Goal: Task Accomplishment & Management: Manage account settings

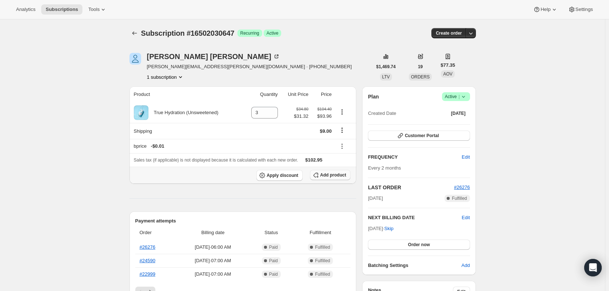
click at [336, 177] on span "Add product" at bounding box center [333, 175] width 26 height 6
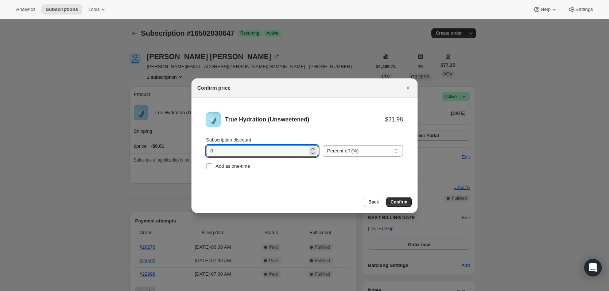
drag, startPoint x: 248, startPoint y: 154, endPoint x: 180, endPoint y: 154, distance: 67.8
type input "15"
click at [374, 153] on select "Percent off (%) Amount off ($)" at bounding box center [363, 151] width 80 height 12
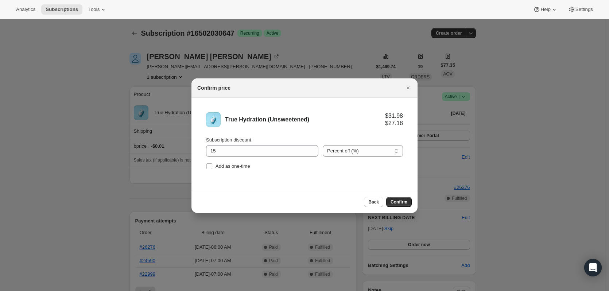
click at [291, 198] on div "Back Confirm" at bounding box center [304, 202] width 214 height 10
click at [399, 202] on span "Confirm" at bounding box center [399, 202] width 17 height 6
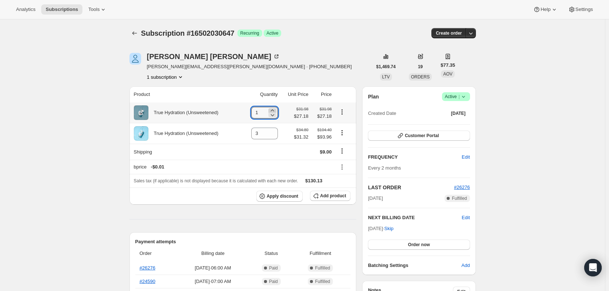
click at [274, 111] on icon at bounding box center [272, 110] width 3 height 2
click at [275, 111] on icon at bounding box center [272, 110] width 7 height 7
type input "4"
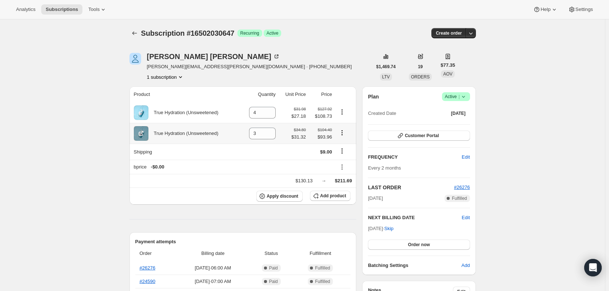
click at [346, 135] on icon "Product actions" at bounding box center [341, 132] width 7 height 7
drag, startPoint x: 265, startPoint y: 133, endPoint x: 242, endPoint y: 133, distance: 23.3
click at [242, 133] on td "3" at bounding box center [259, 133] width 38 height 21
type input "0"
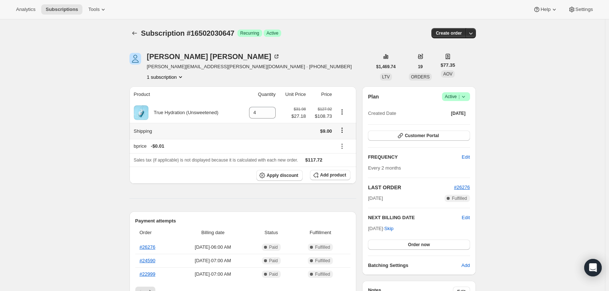
click at [343, 131] on icon "Shipping actions" at bounding box center [341, 130] width 7 height 7
click at [346, 142] on span "Edit shipping rate" at bounding box center [343, 144] width 36 height 5
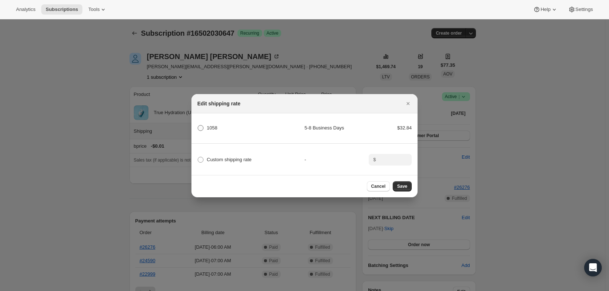
click at [208, 126] on span "1058" at bounding box center [212, 127] width 11 height 5
click at [198, 125] on input "1058" at bounding box center [198, 125] width 0 height 0
radio input "true"
click at [402, 186] on span "Save" at bounding box center [402, 186] width 10 height 6
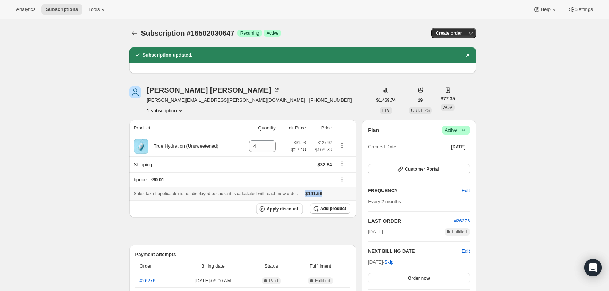
drag, startPoint x: 329, startPoint y: 194, endPoint x: 303, endPoint y: 196, distance: 25.2
click at [303, 196] on div "Sales tax (if applicable) is not displayed because it is calculated with each n…" at bounding box center [243, 193] width 218 height 7
copy span "$141.56"
